Goal: Task Accomplishment & Management: Use online tool/utility

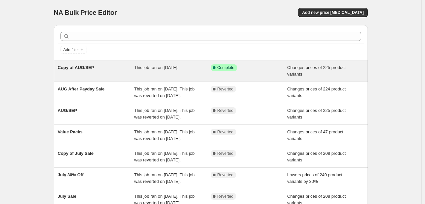
click at [150, 68] on span "This job ran on [DATE]." at bounding box center [156, 67] width 44 height 5
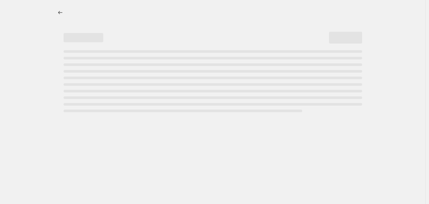
select select "tag"
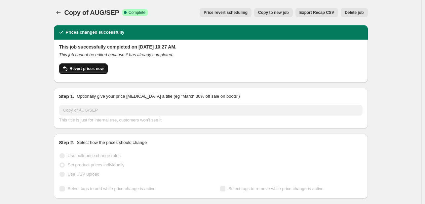
click at [89, 68] on span "Revert prices now" at bounding box center [87, 68] width 34 height 5
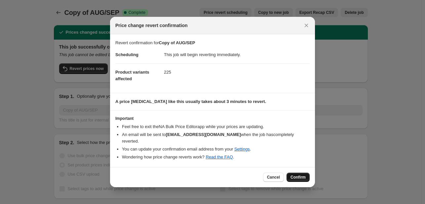
click at [295, 175] on span "Confirm" at bounding box center [298, 177] width 15 height 5
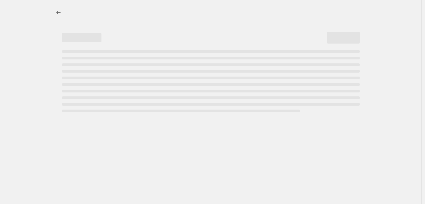
select select "tag"
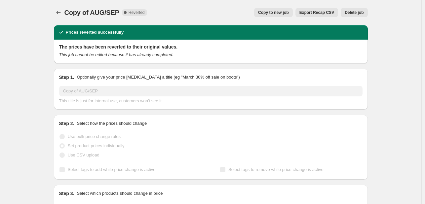
click at [278, 19] on div "Copy of AUG/SEP. This page is ready Copy of AUG/SEP Complete Reverted Copy to n…" at bounding box center [211, 12] width 314 height 25
click at [281, 11] on span "Copy to new job" at bounding box center [273, 12] width 31 height 5
select select "tag"
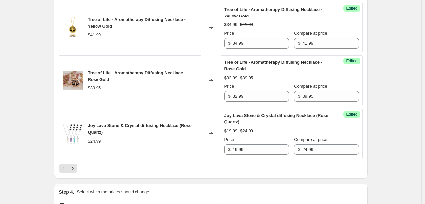
scroll to position [1233, 0]
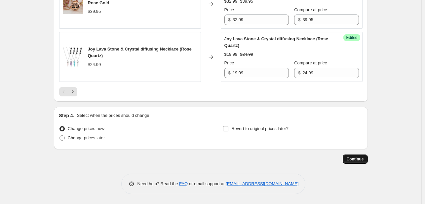
click at [355, 161] on span "Continue" at bounding box center [355, 159] width 17 height 5
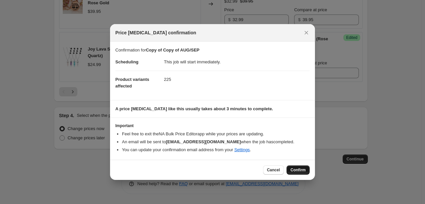
click at [301, 168] on span "Confirm" at bounding box center [298, 170] width 15 height 5
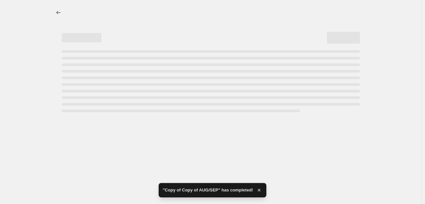
select select "tag"
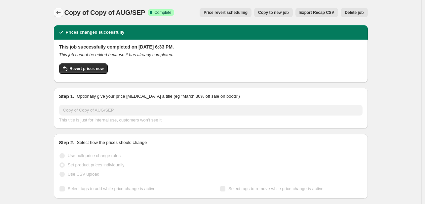
click at [60, 11] on icon "Price change jobs" at bounding box center [58, 12] width 7 height 7
